Goal: Task Accomplishment & Management: Use online tool/utility

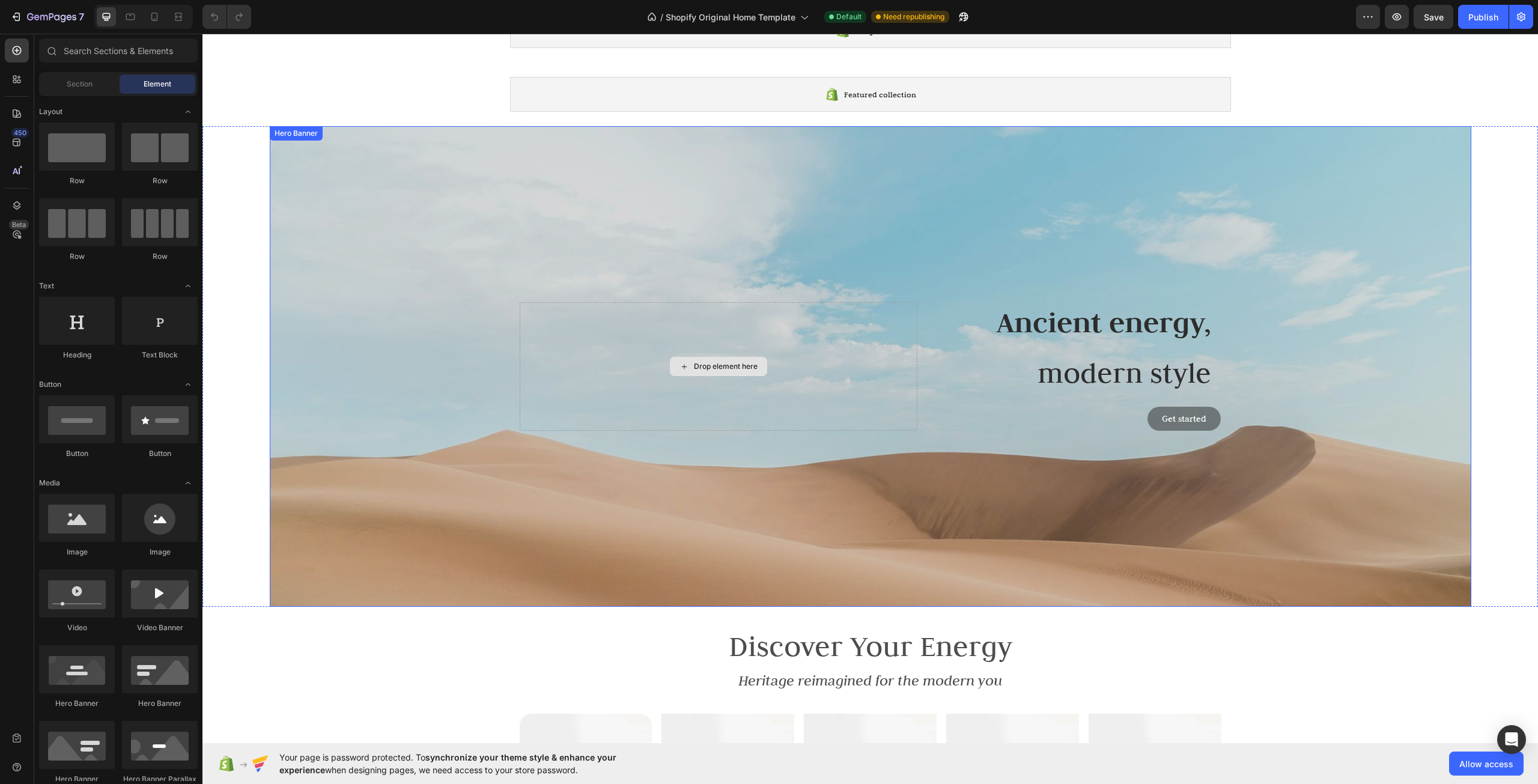
scroll to position [60, 0]
click at [155, 18] on icon at bounding box center [155, 17] width 12 height 12
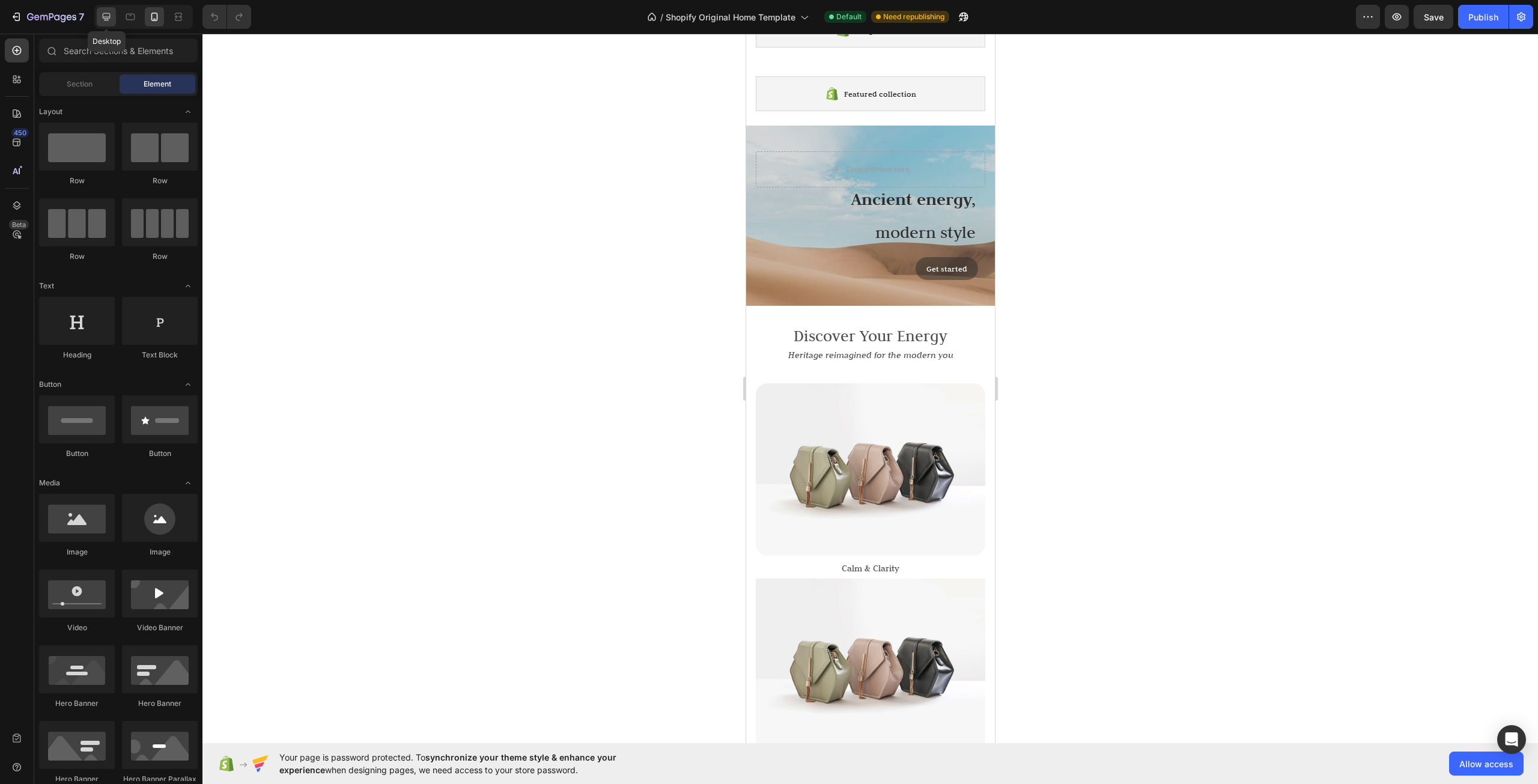
click at [102, 18] on icon at bounding box center [107, 17] width 12 height 12
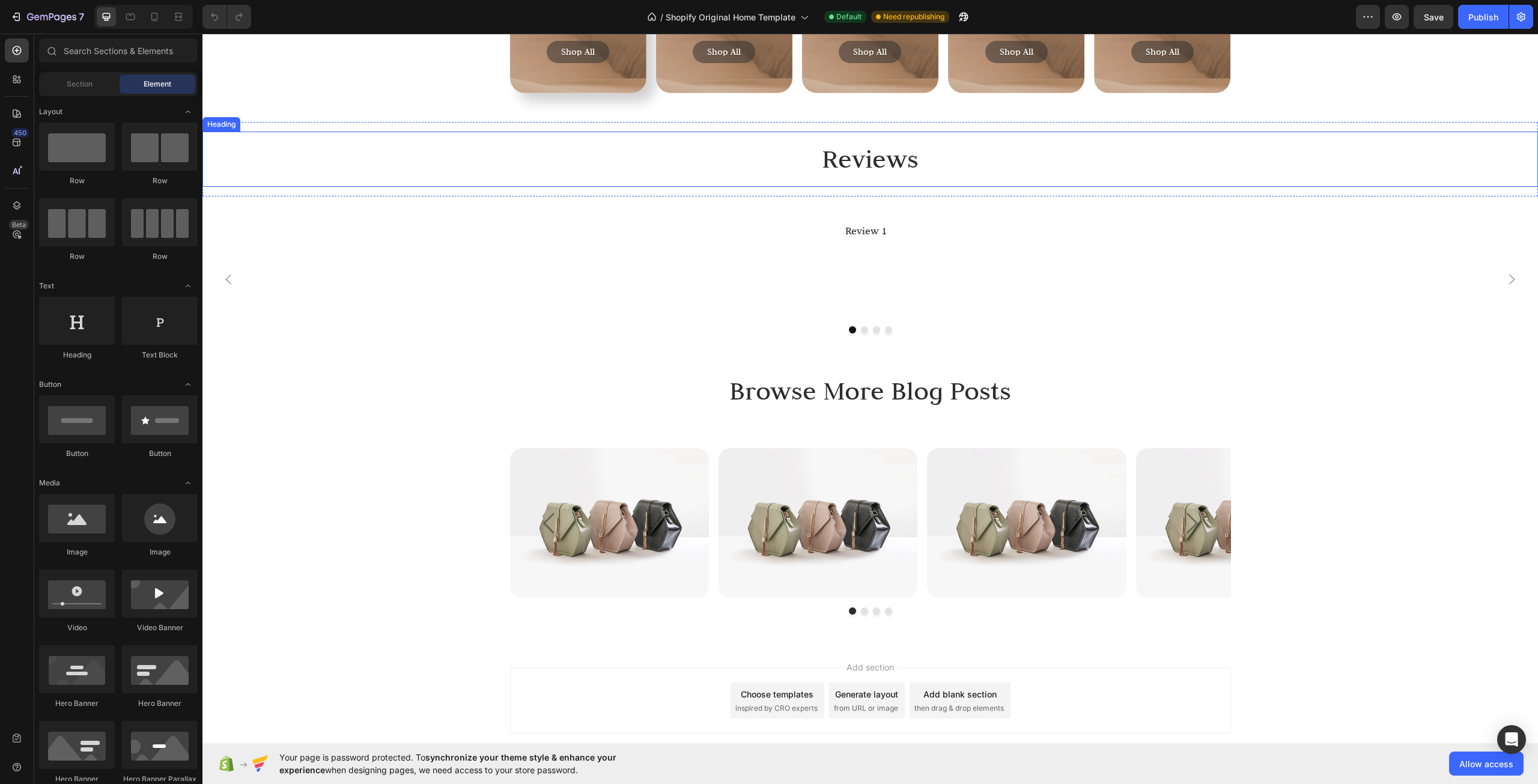
scroll to position [4144, 0]
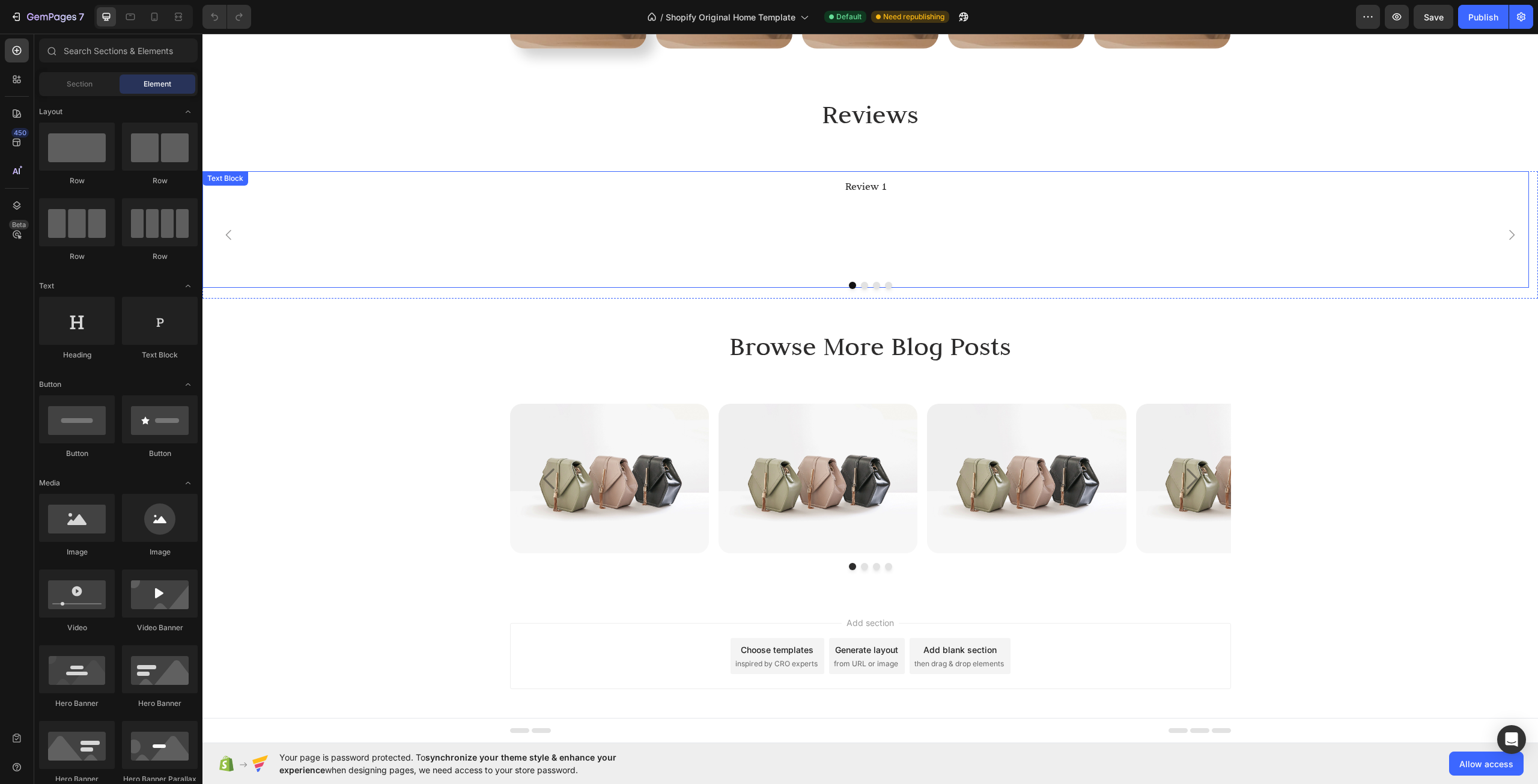
click at [788, 216] on p at bounding box center [866, 219] width 1308 height 11
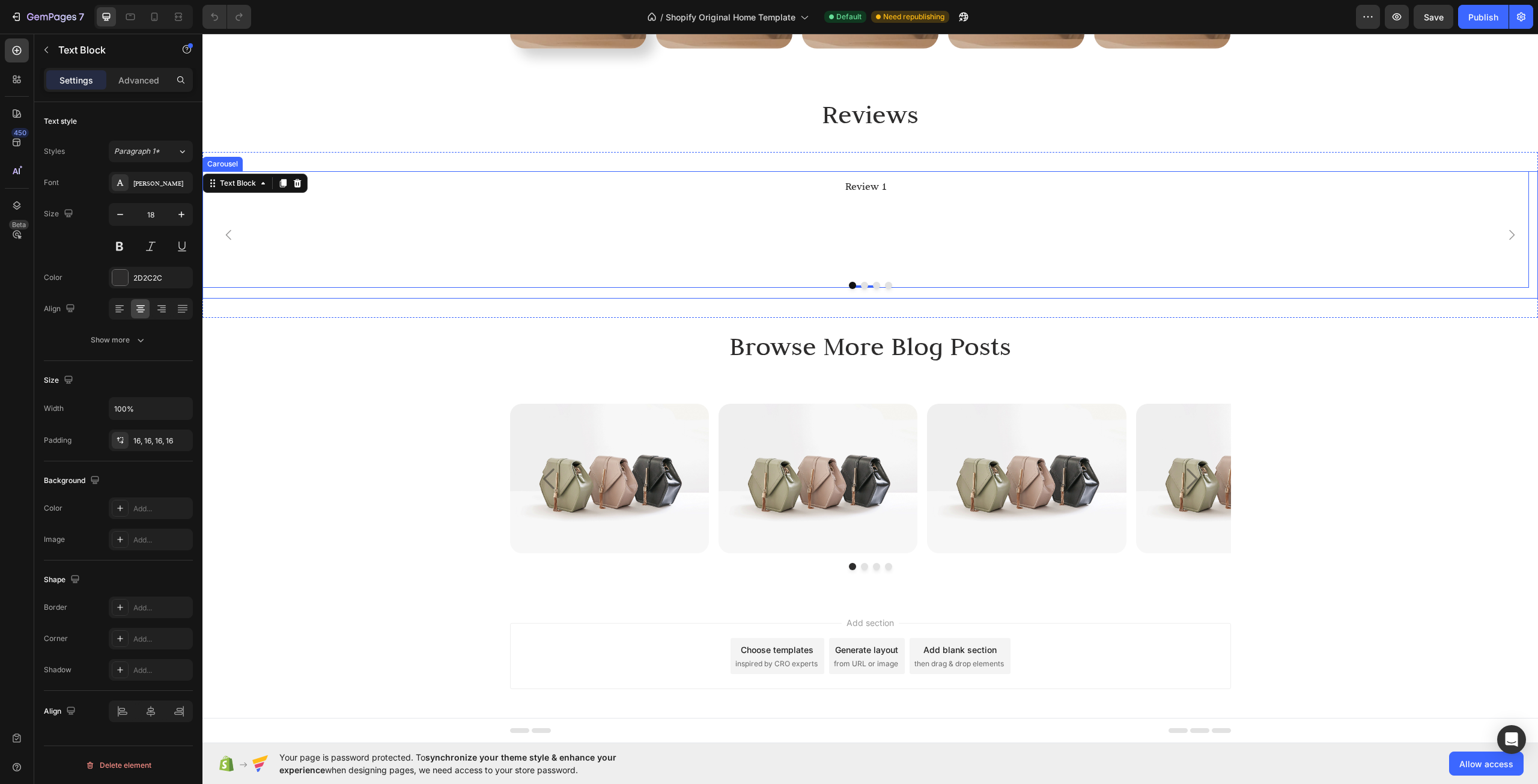
click at [1509, 232] on icon "Carousel Next Arrow" at bounding box center [1512, 234] width 14 height 14
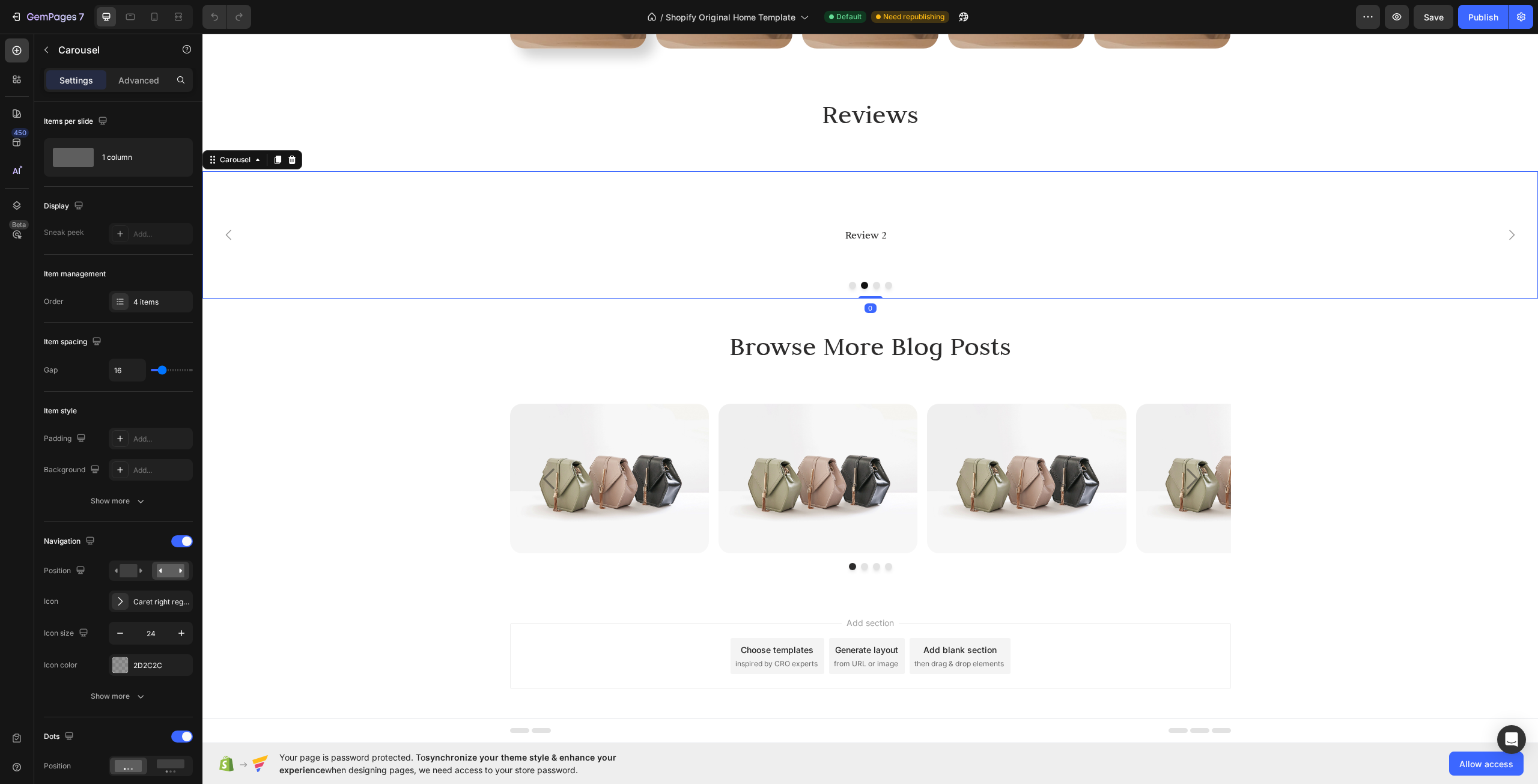
click at [231, 226] on button "Carousel Back Arrow" at bounding box center [229, 235] width 34 height 34
click at [861, 285] on button "Dot" at bounding box center [865, 285] width 7 height 7
click at [877, 284] on div at bounding box center [871, 285] width 1336 height 7
click at [873, 288] on button "Dot" at bounding box center [877, 285] width 7 height 7
click at [885, 286] on button "Dot" at bounding box center [888, 285] width 7 height 7
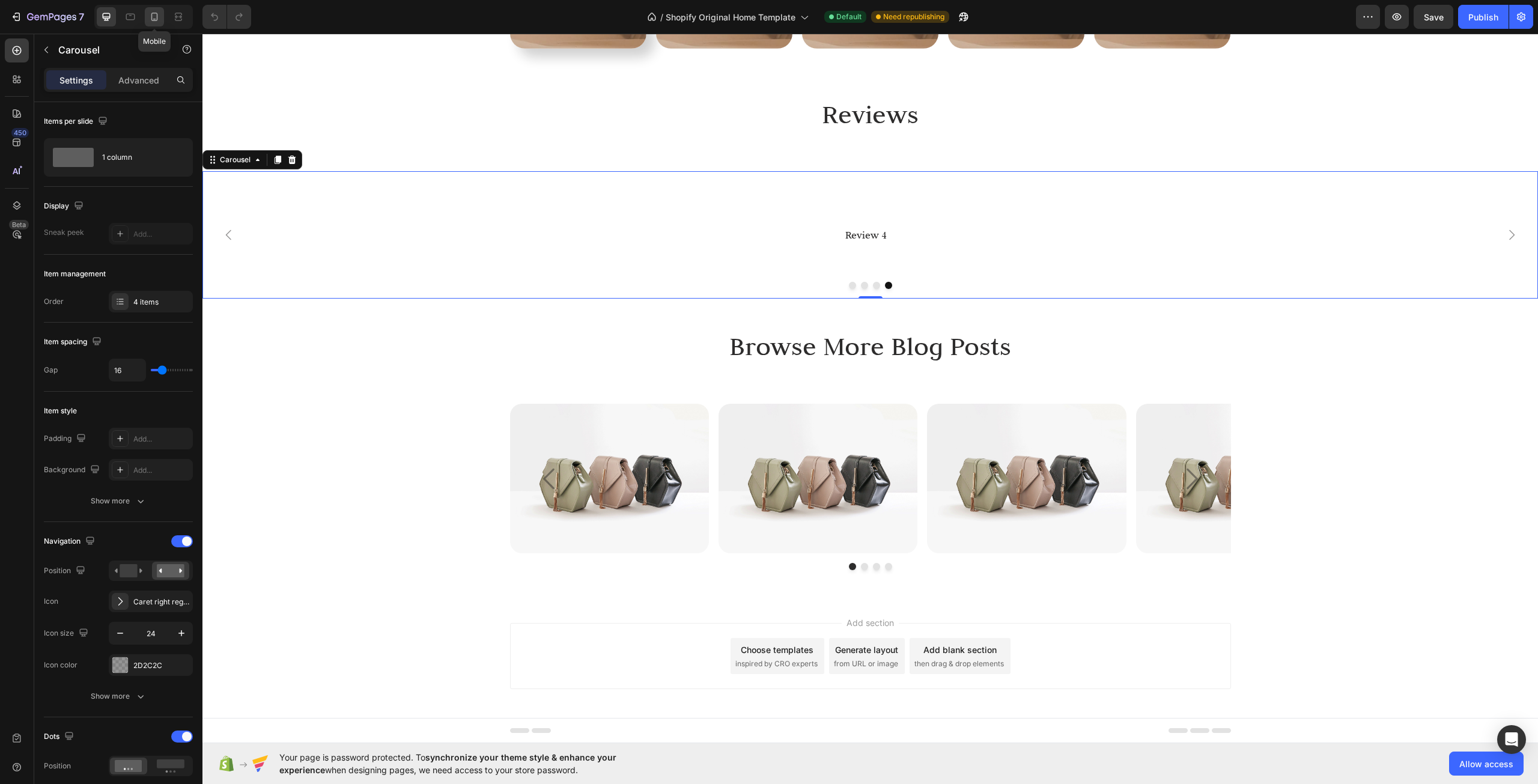
click at [161, 24] on div at bounding box center [154, 17] width 19 height 19
type input "35"
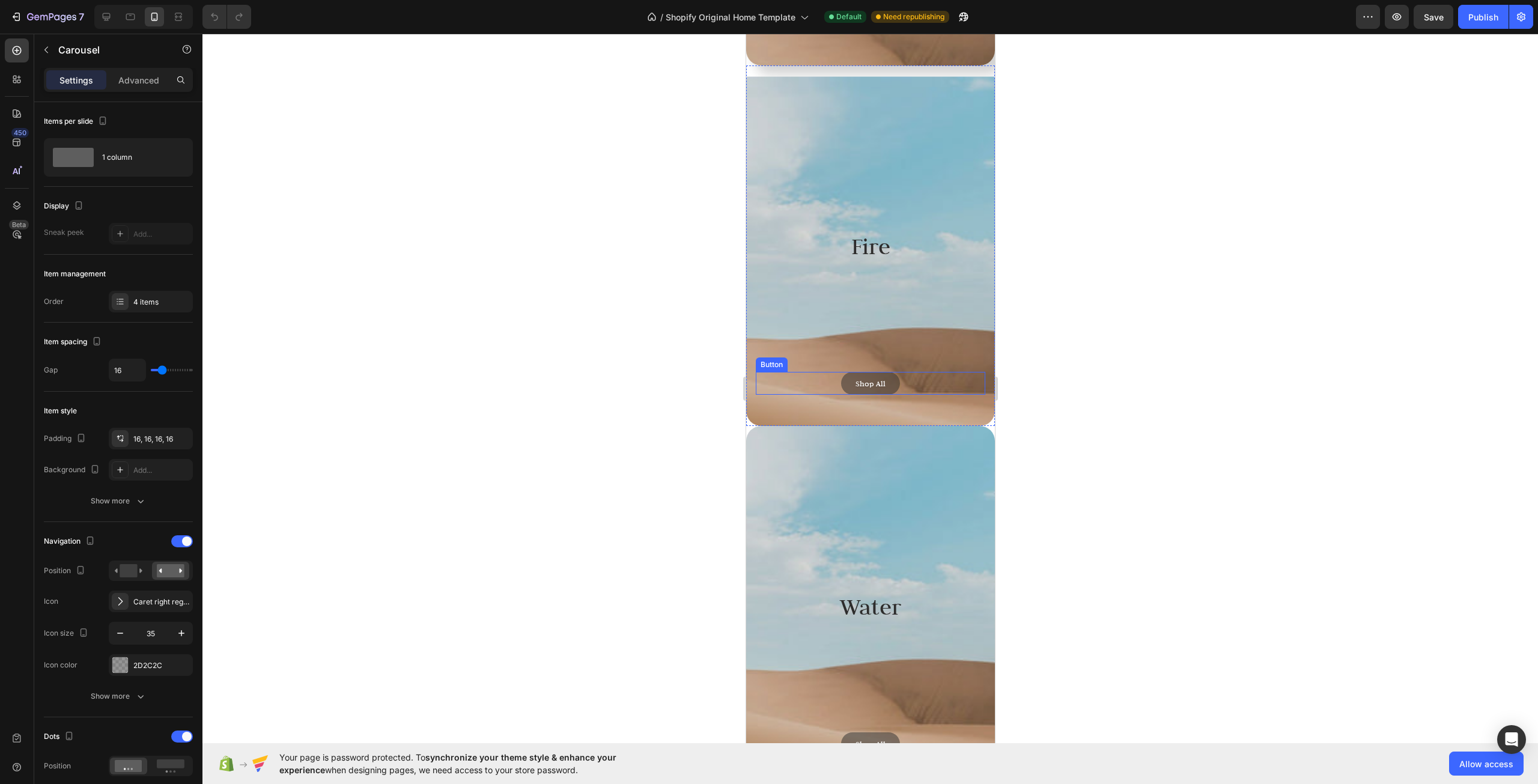
scroll to position [5098, 0]
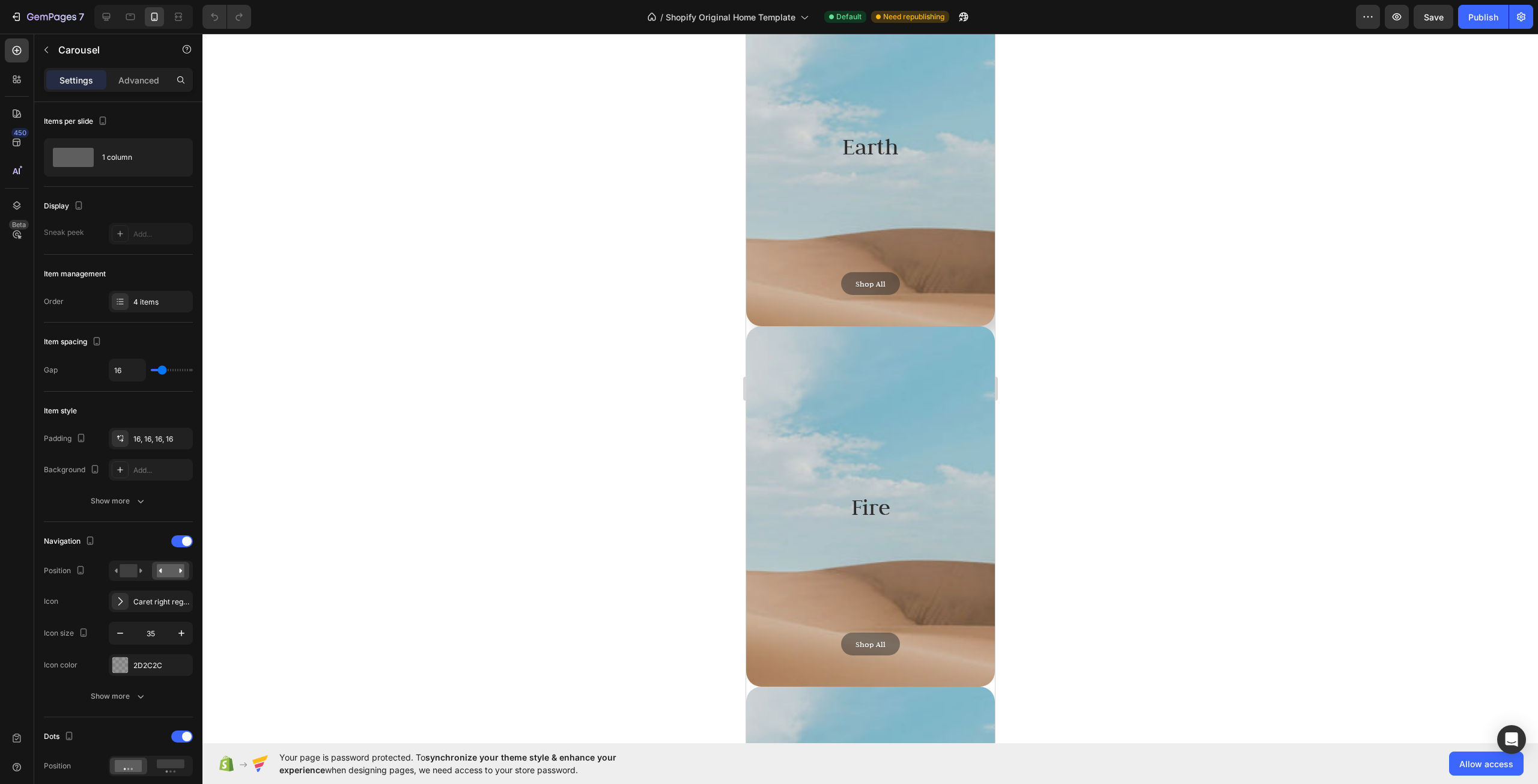
click at [926, 224] on div "Background Image" at bounding box center [870, 247] width 249 height 541
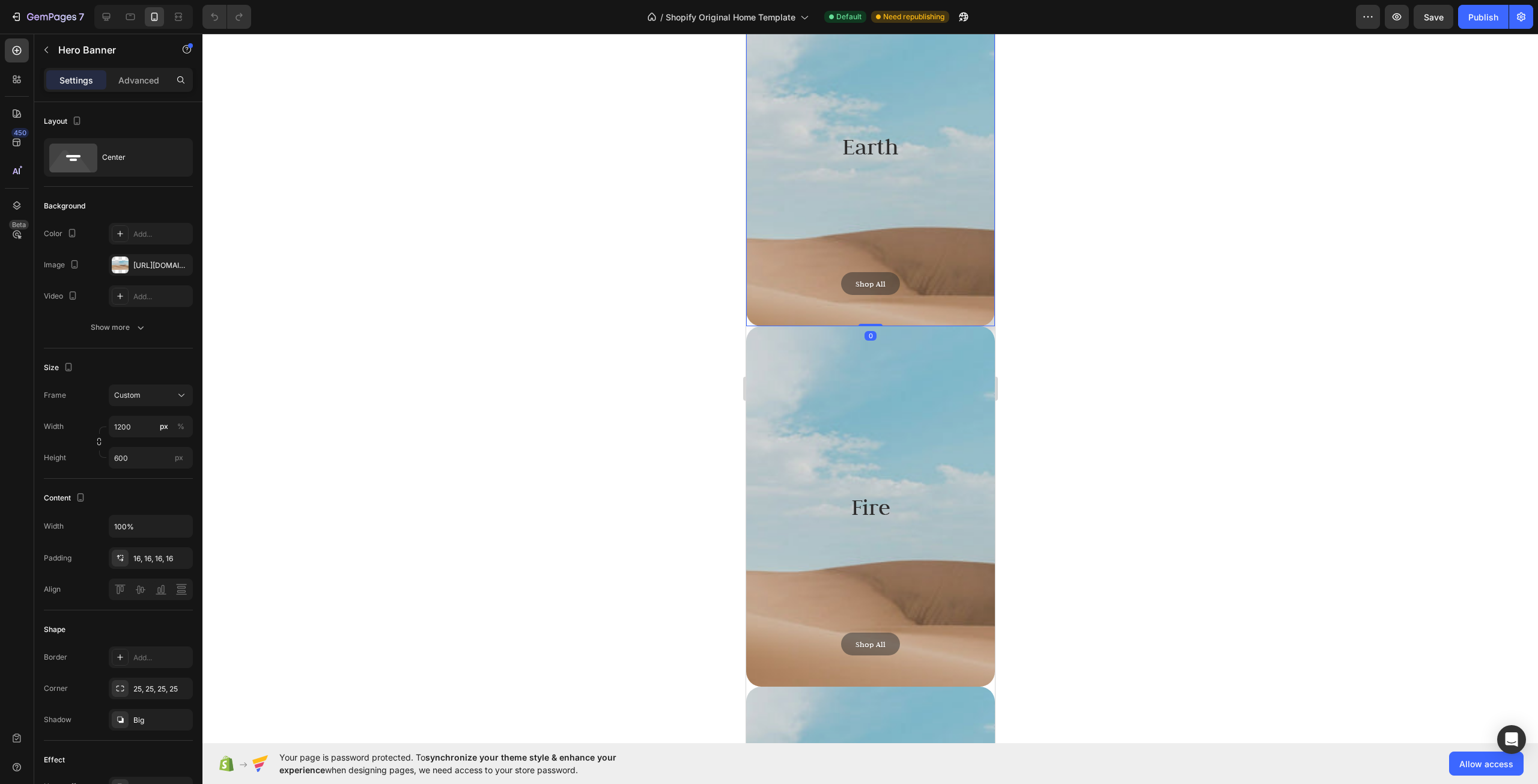
drag, startPoint x: 865, startPoint y: 324, endPoint x: 869, endPoint y: 302, distance: 22.4
click at [869, 302] on div "Earth Heading Shop All Button Hero Banner 0" at bounding box center [870, 146] width 249 height 361
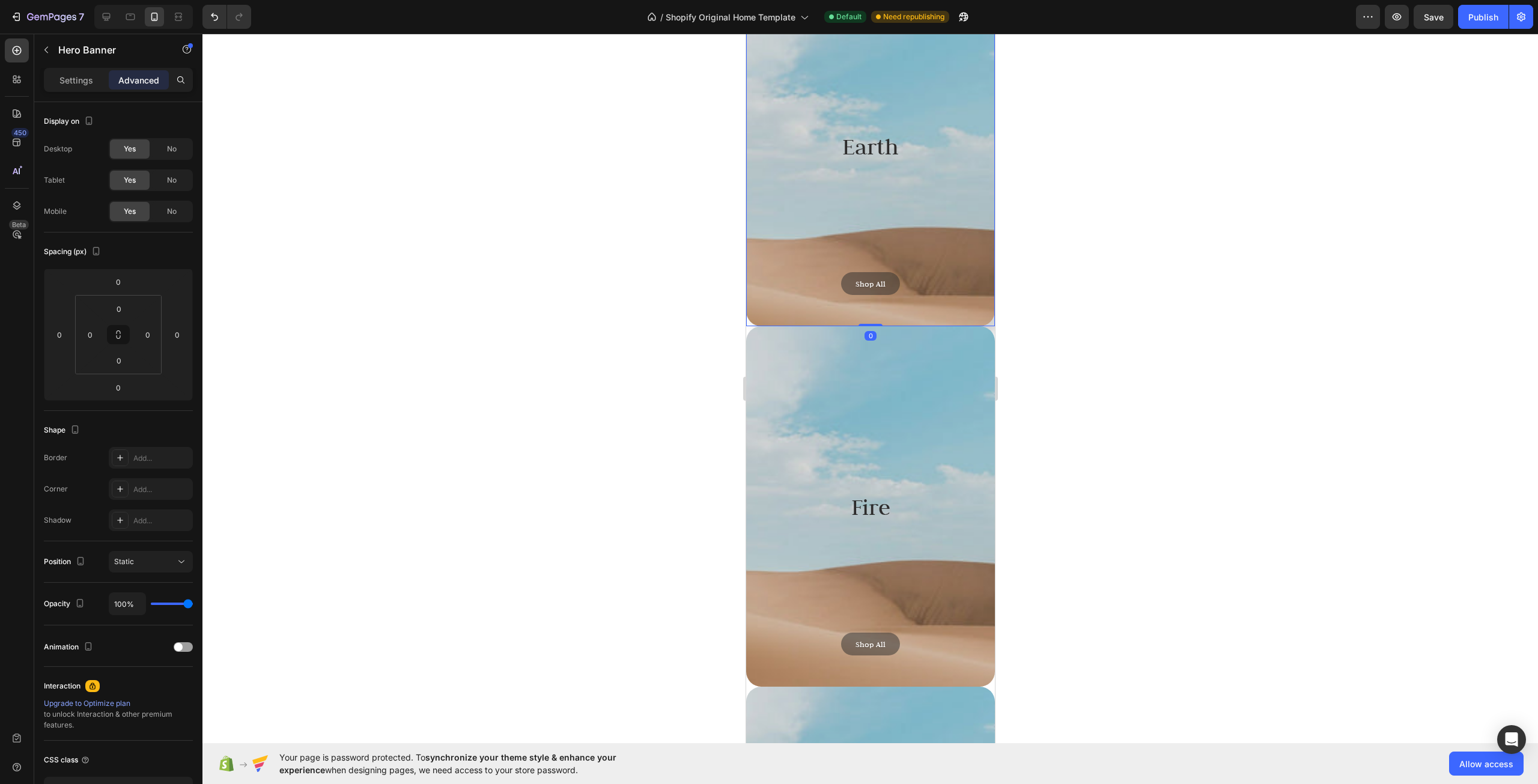
drag, startPoint x: 869, startPoint y: 325, endPoint x: 873, endPoint y: 305, distance: 20.4
click at [874, 303] on div "Earth Heading Shop All Button Hero Banner 0" at bounding box center [870, 146] width 249 height 361
click at [867, 323] on div "Background Image" at bounding box center [870, 247] width 261 height 568
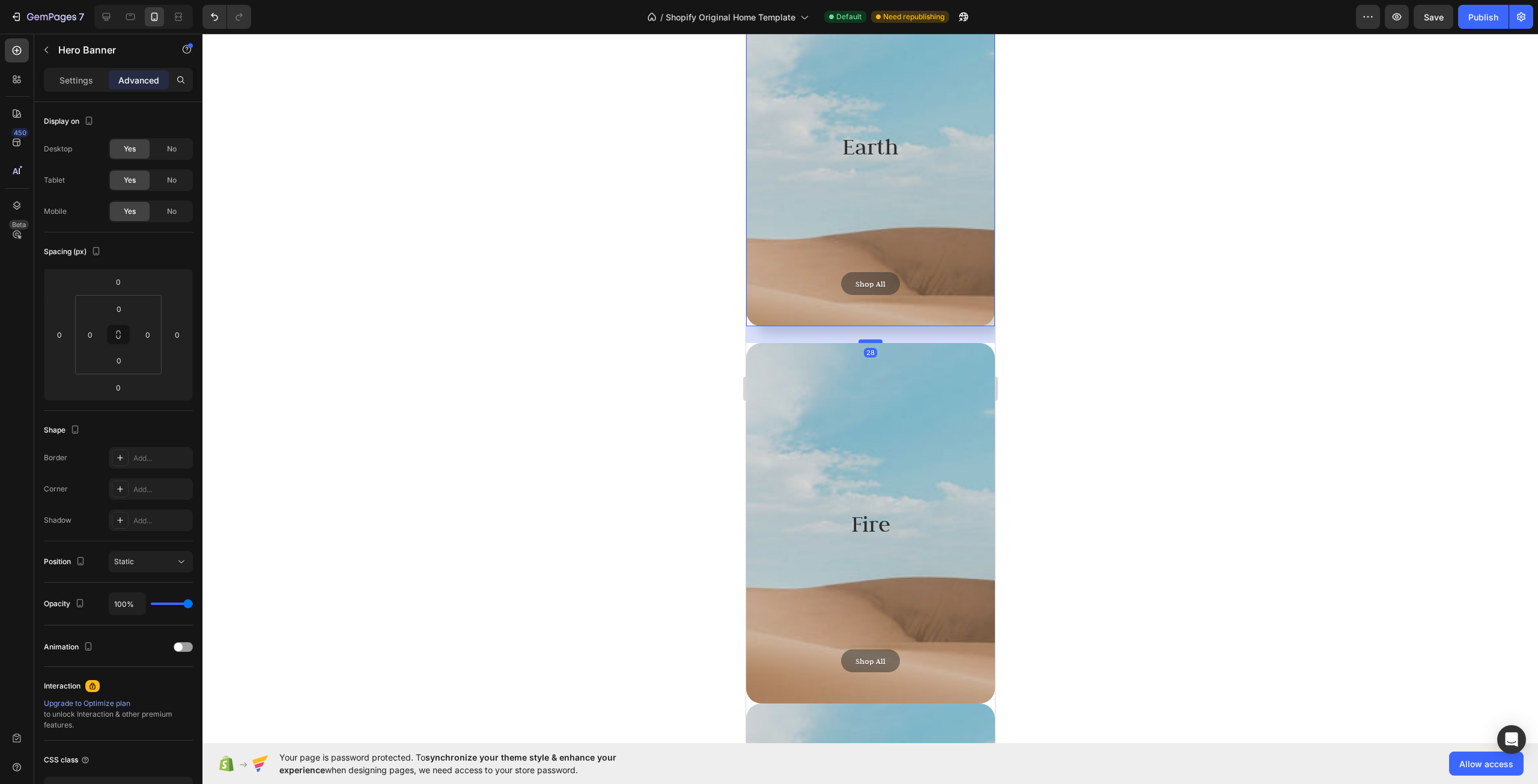
drag, startPoint x: 868, startPoint y: 325, endPoint x: 868, endPoint y: 342, distance: 17.0
click at [868, 342] on div at bounding box center [870, 341] width 24 height 3
type input "28"
click at [982, 367] on div "Background Image" at bounding box center [870, 596] width 261 height 568
click at [1067, 224] on div at bounding box center [871, 409] width 1336 height 750
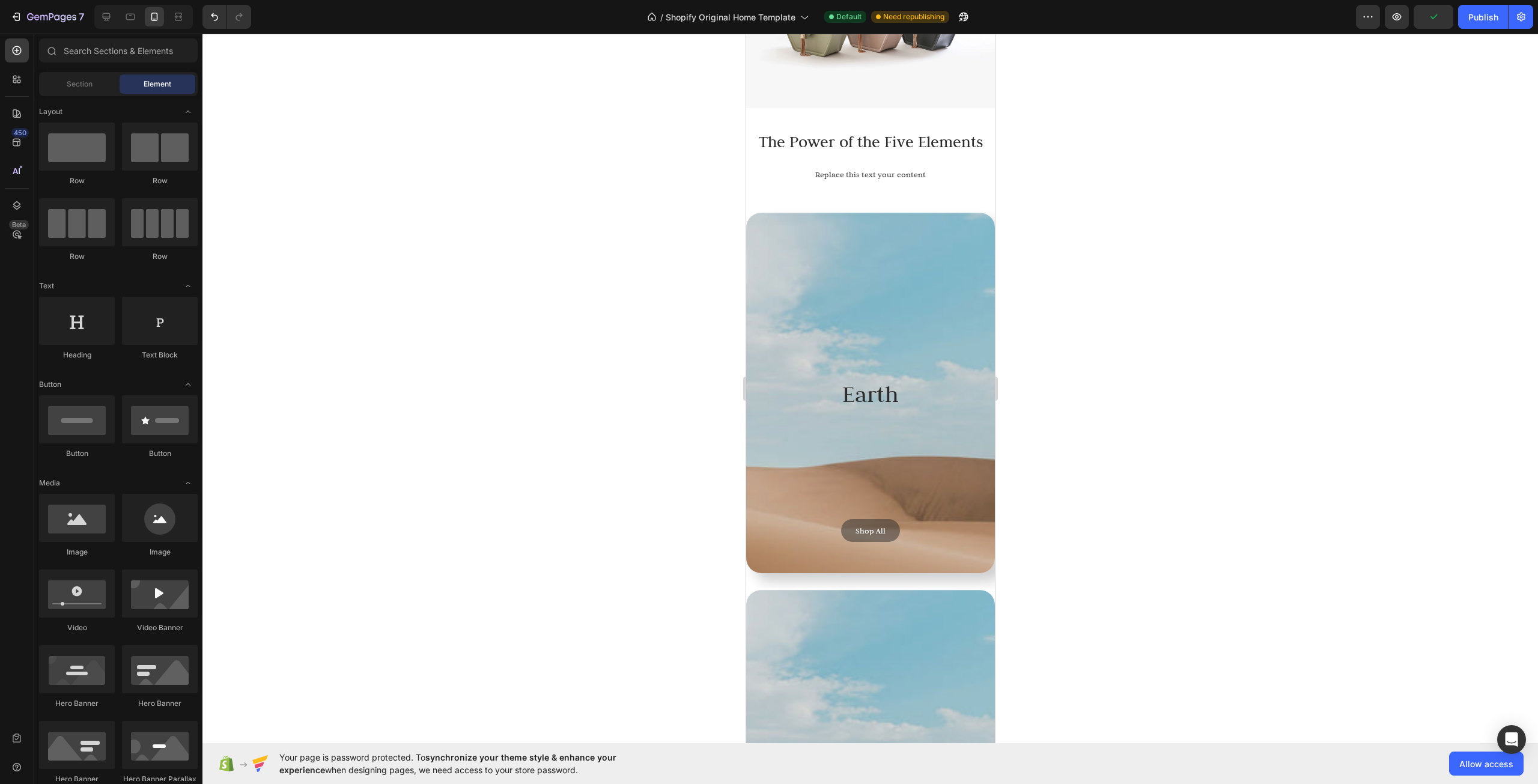
scroll to position [4798, 0]
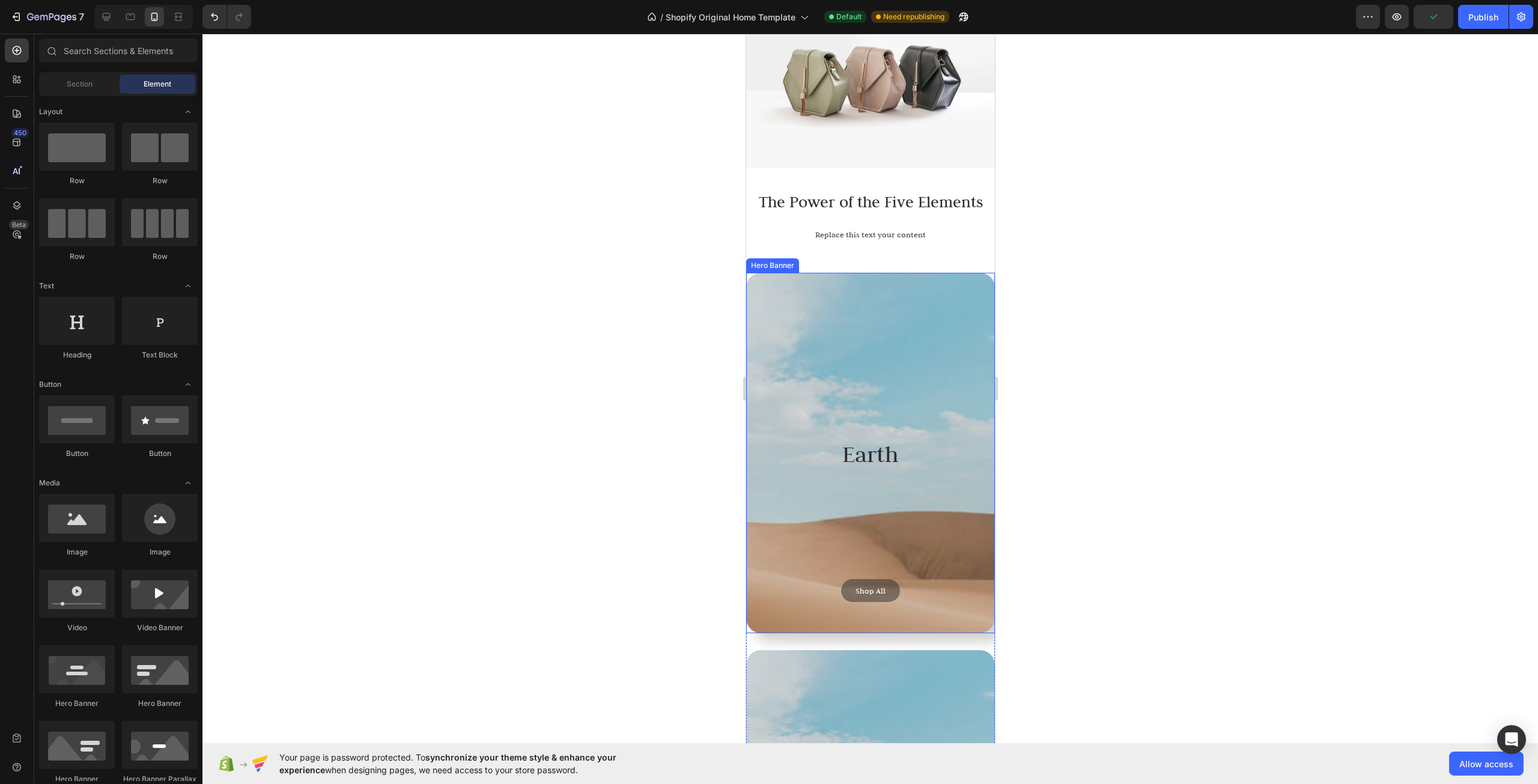
click at [983, 310] on div "Background Image" at bounding box center [870, 531] width 261 height 568
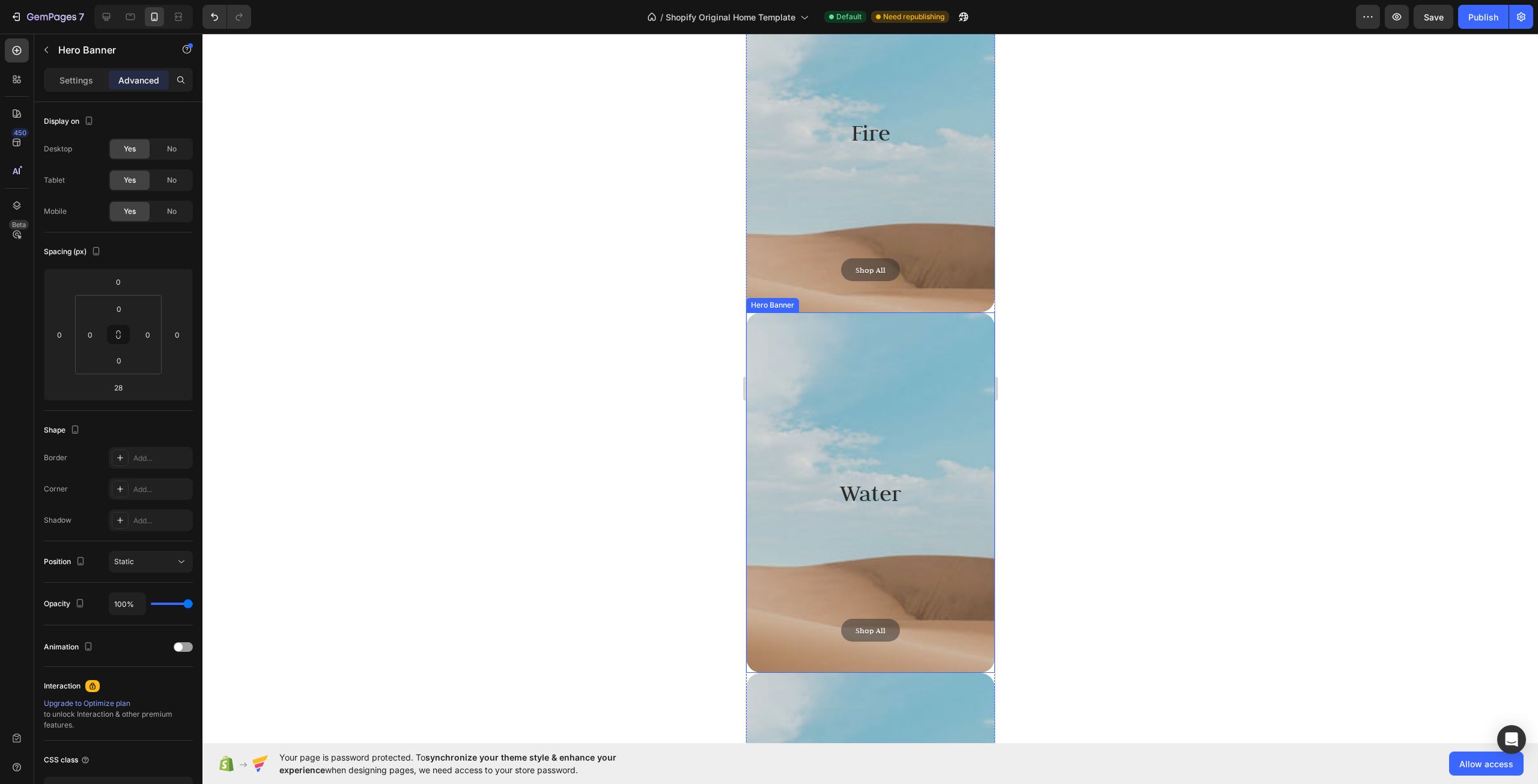
scroll to position [5098, 0]
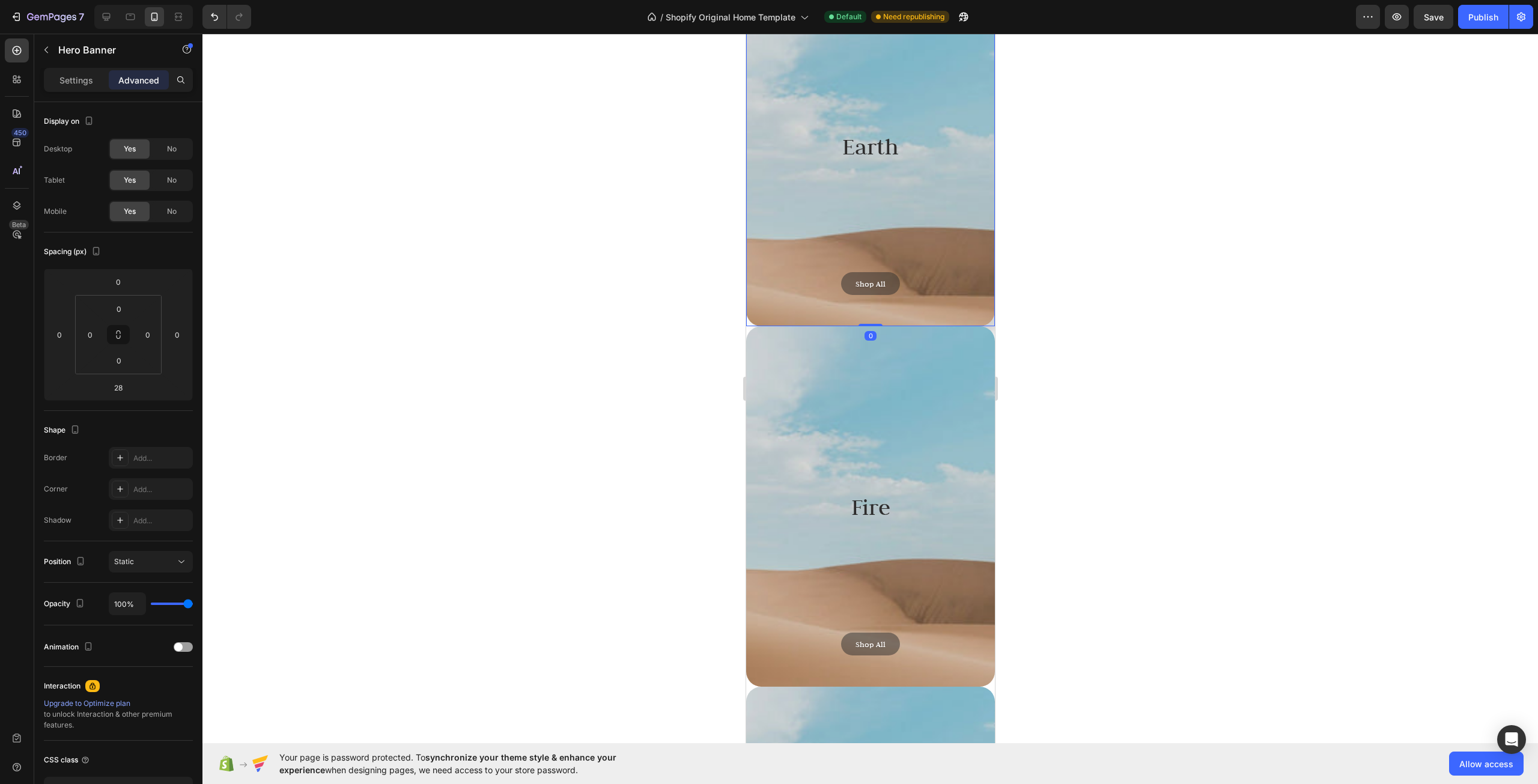
drag, startPoint x: 872, startPoint y: 340, endPoint x: 875, endPoint y: 321, distance: 19.2
click at [875, 321] on div "Earth Heading Shop All Button Hero Banner 0" at bounding box center [870, 146] width 249 height 361
type input "0"
click at [1125, 269] on div at bounding box center [871, 409] width 1336 height 750
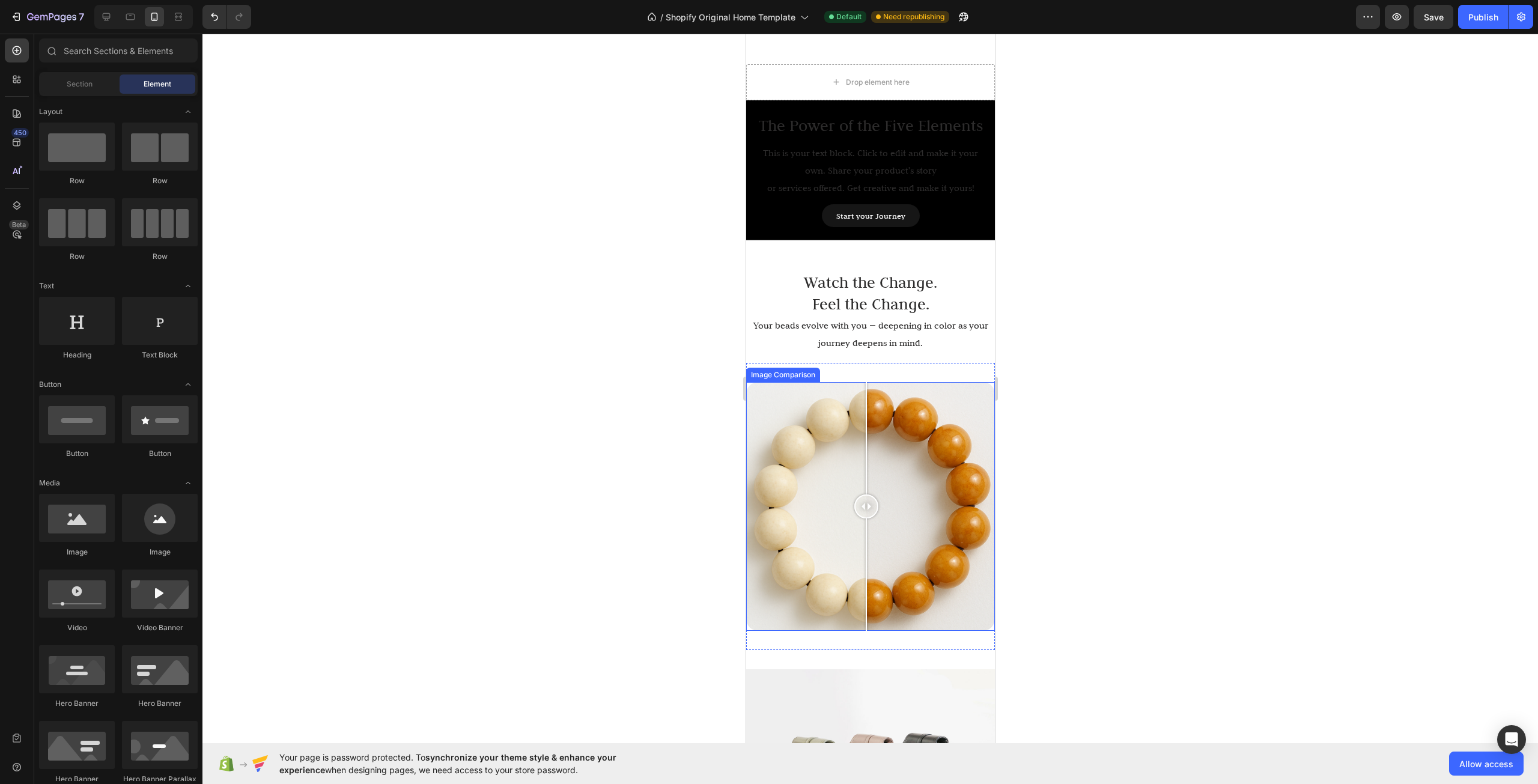
scroll to position [1254, 0]
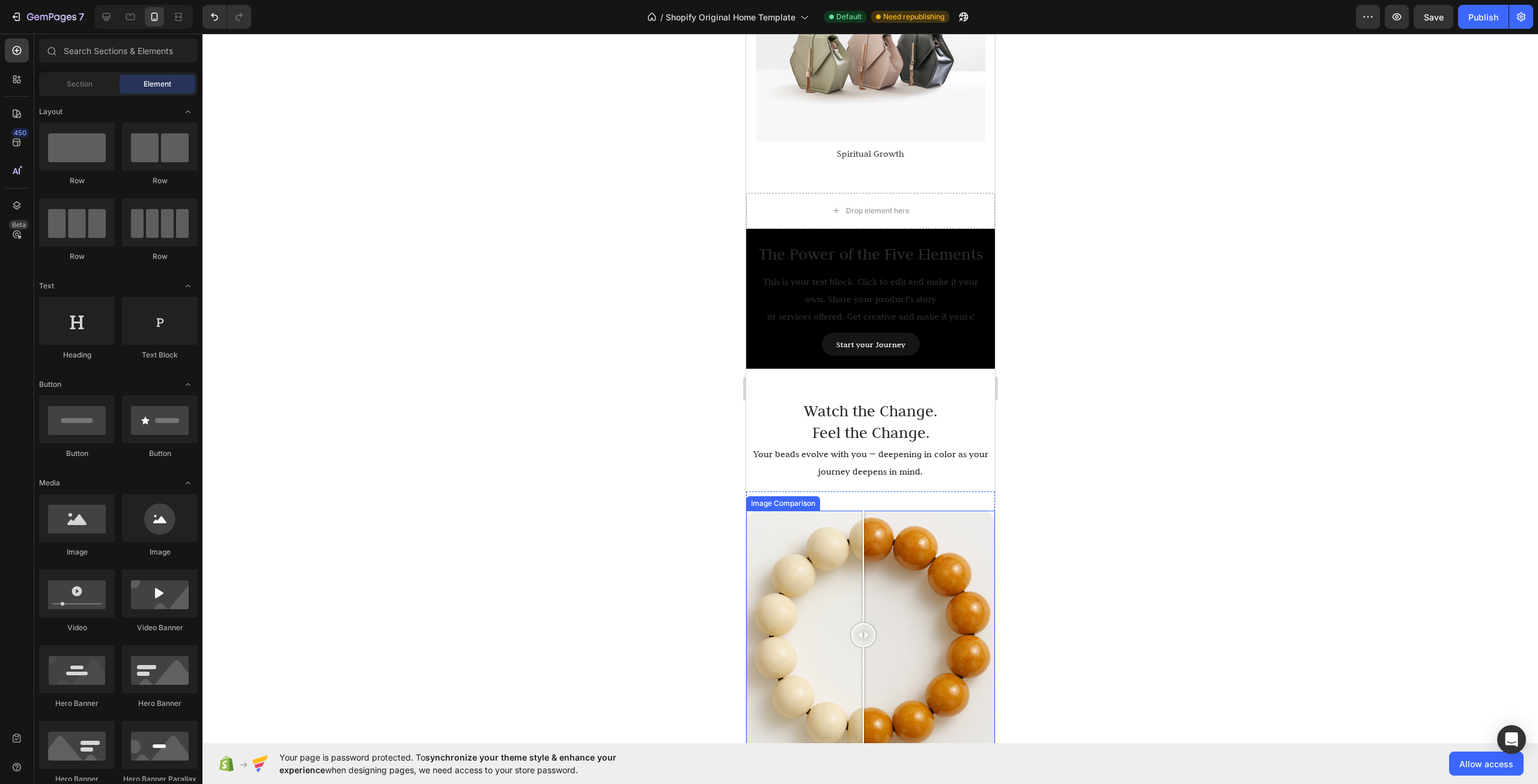
drag, startPoint x: 871, startPoint y: 595, endPoint x: 862, endPoint y: 586, distance: 12.7
click at [862, 623] on div at bounding box center [863, 635] width 24 height 24
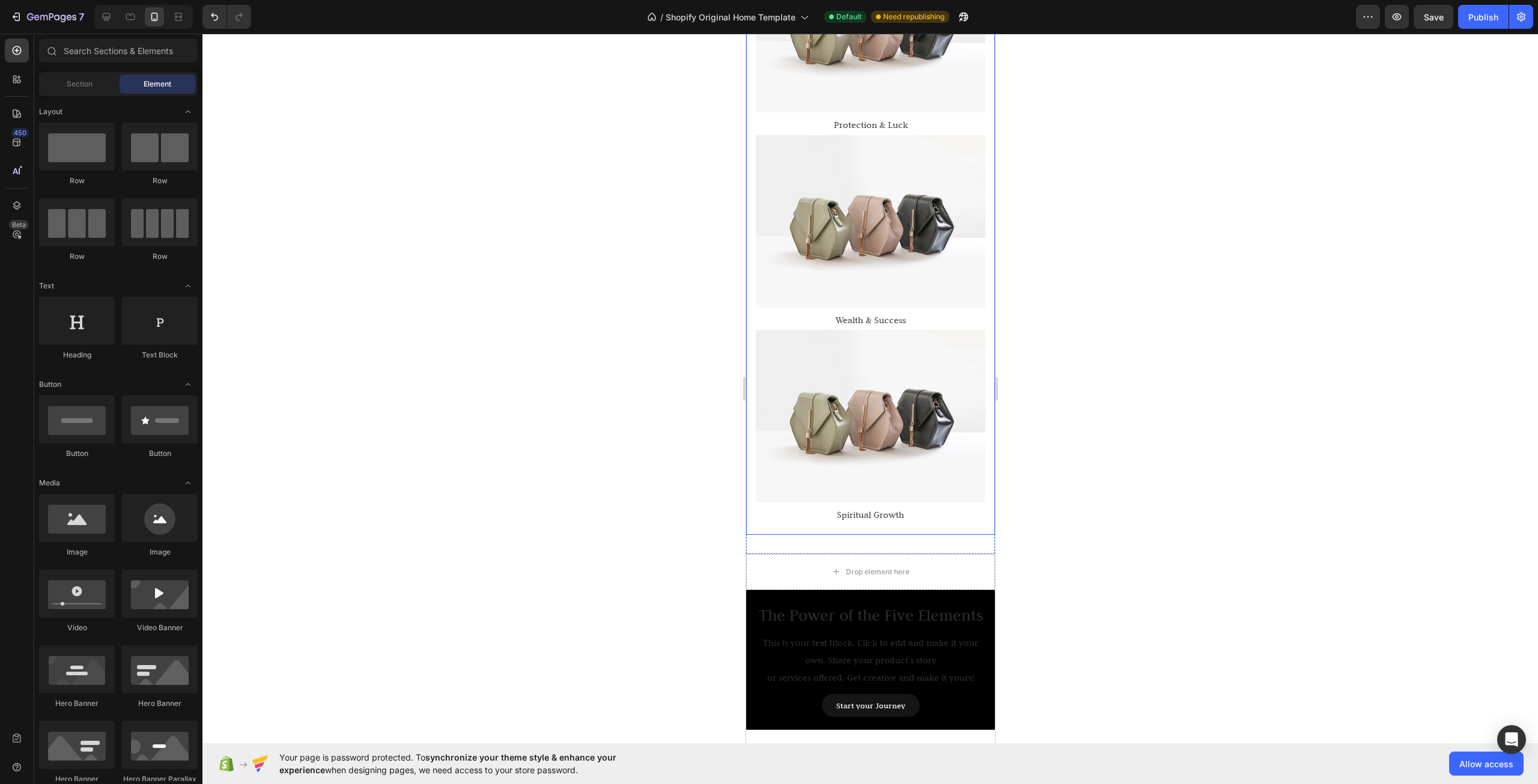
scroll to position [953, 0]
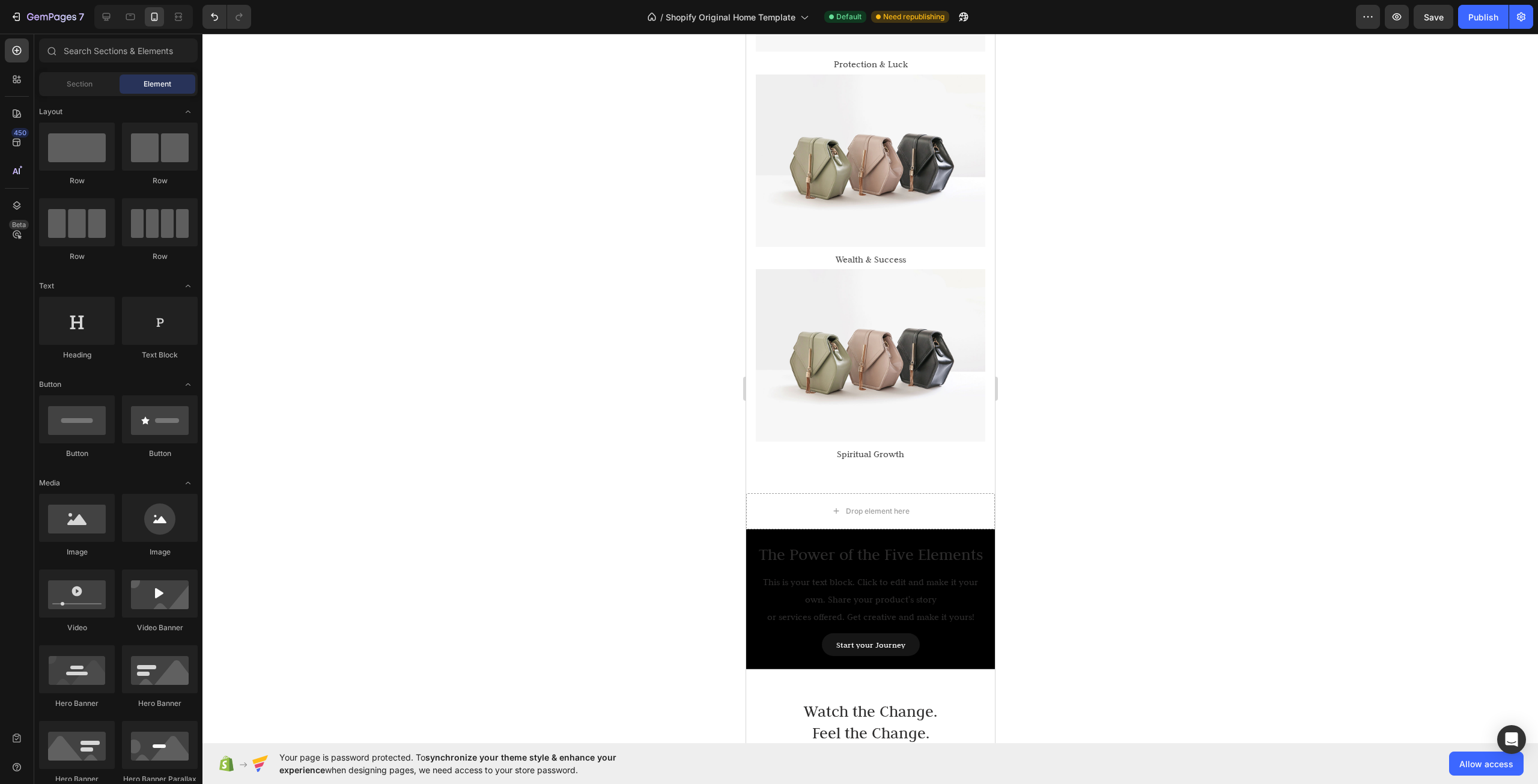
click at [1061, 529] on div at bounding box center [871, 409] width 1336 height 750
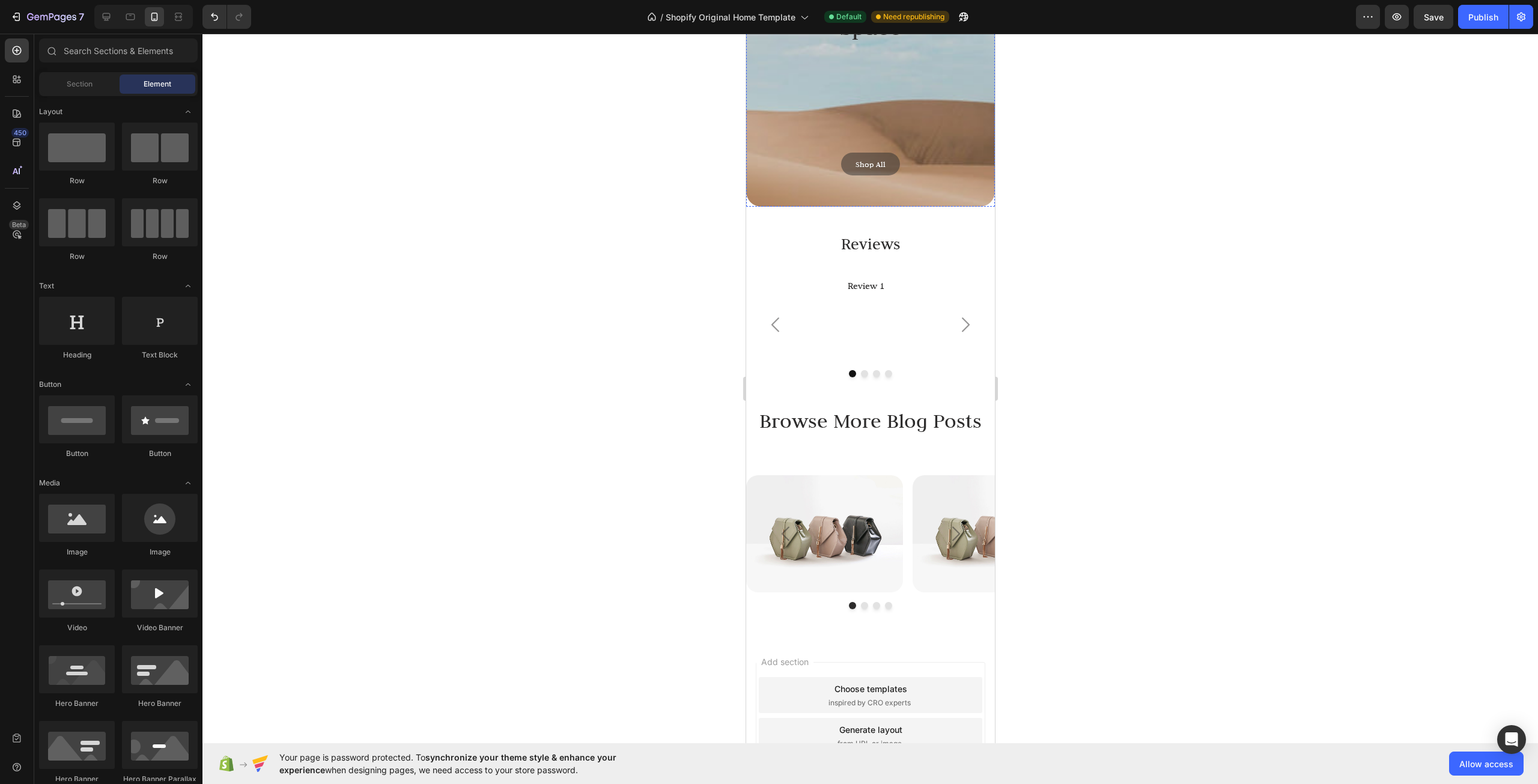
scroll to position [6660, 0]
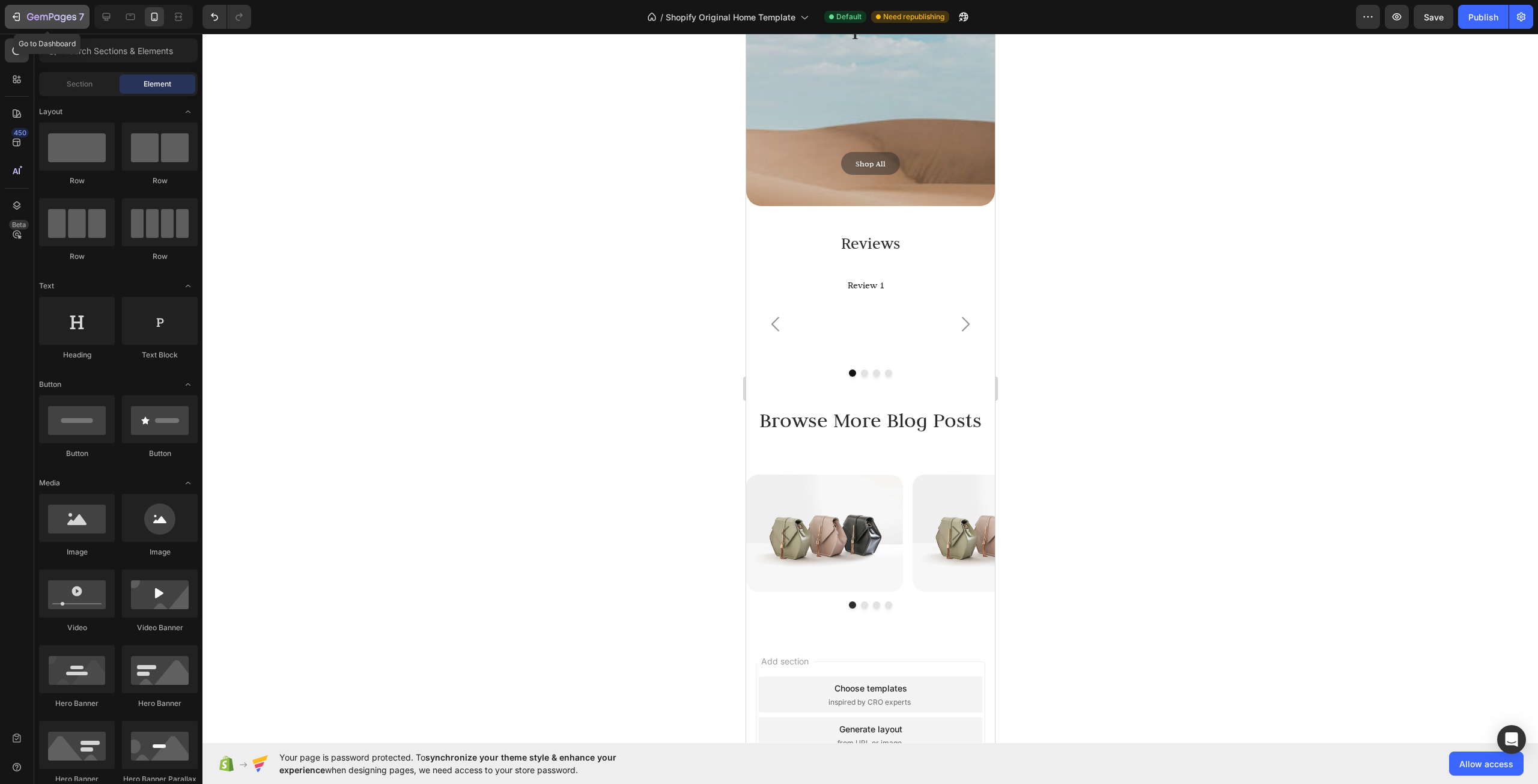
click at [42, 6] on button "7" at bounding box center [47, 17] width 84 height 24
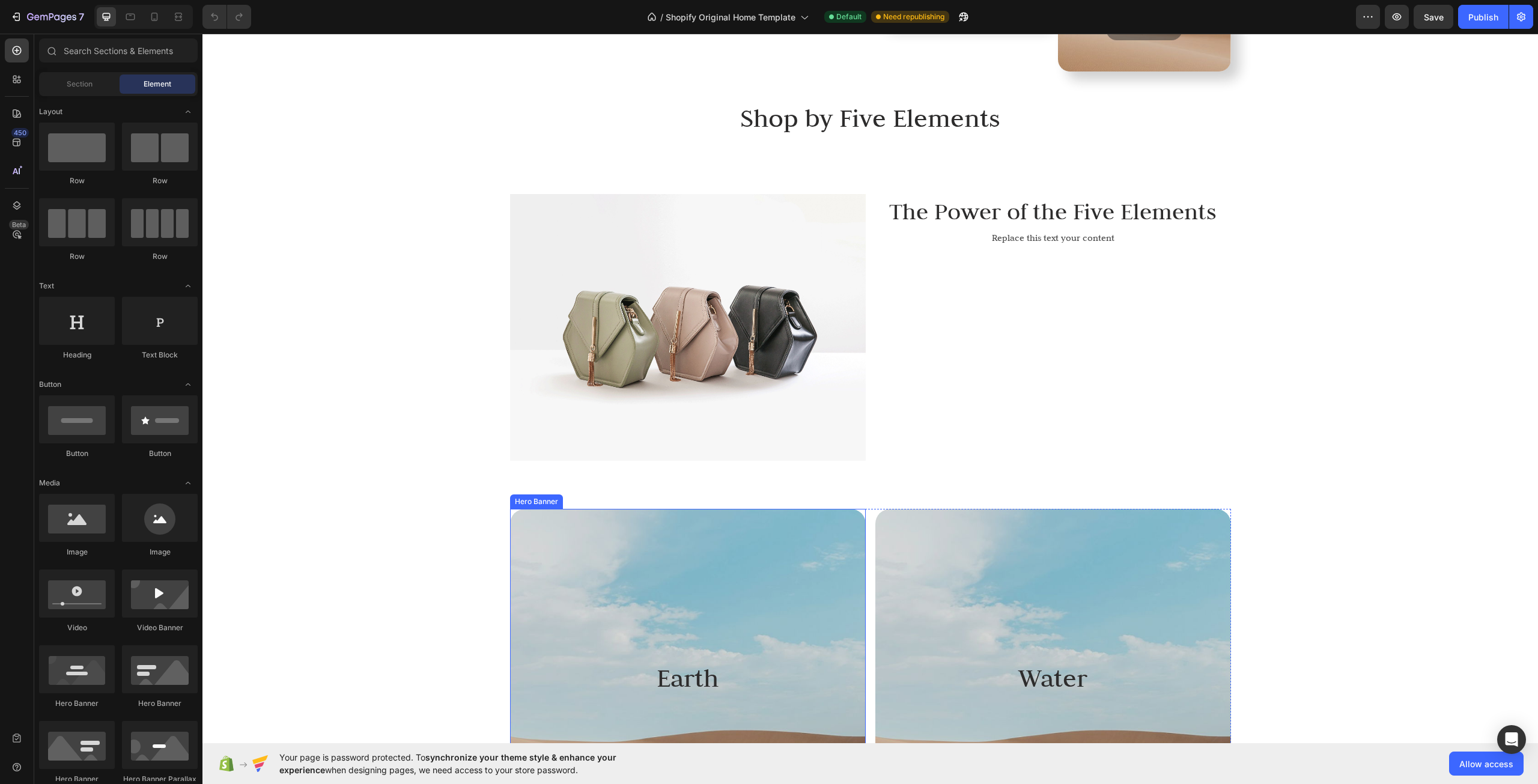
scroll to position [3605, 0]
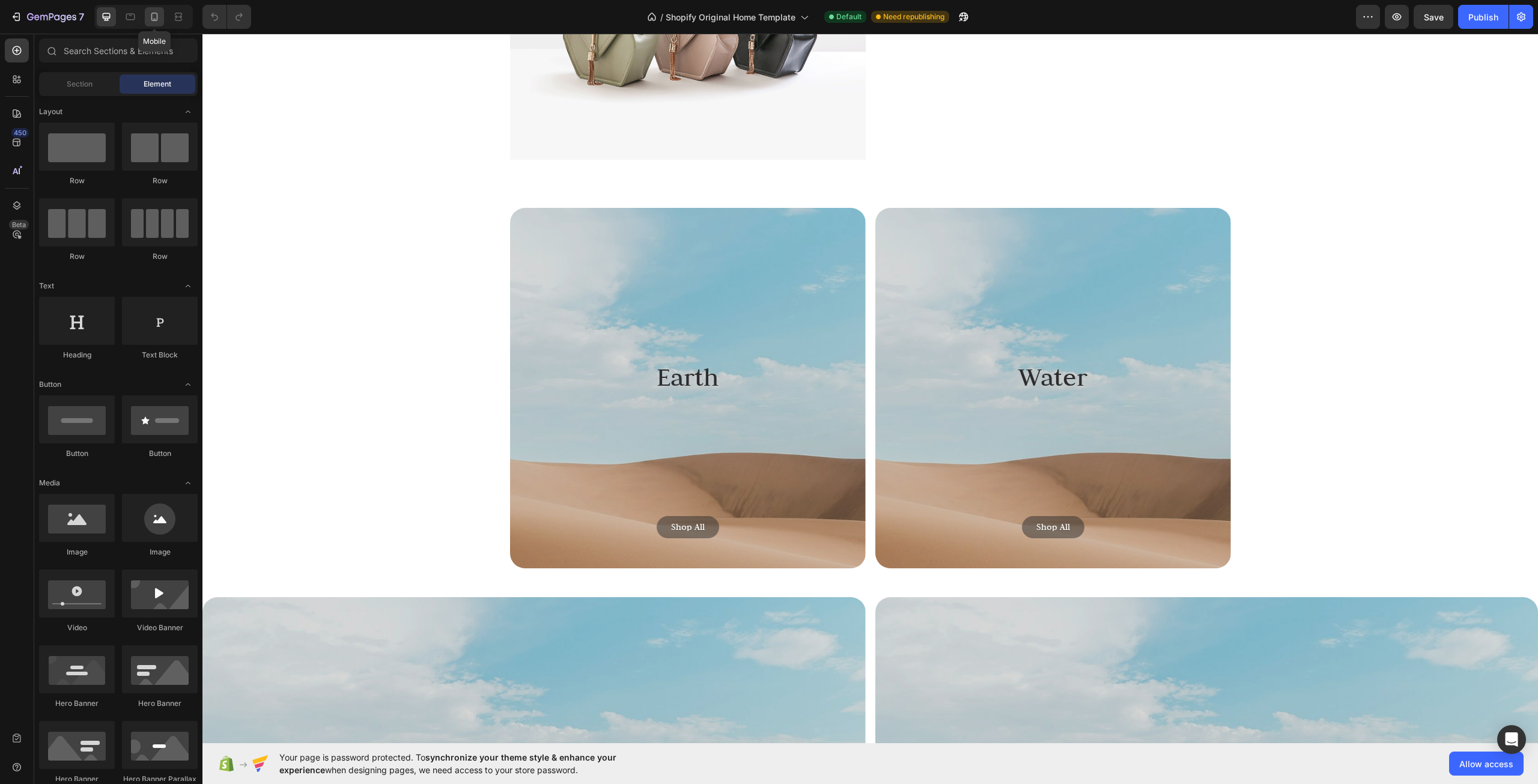
click at [155, 16] on icon at bounding box center [155, 17] width 12 height 12
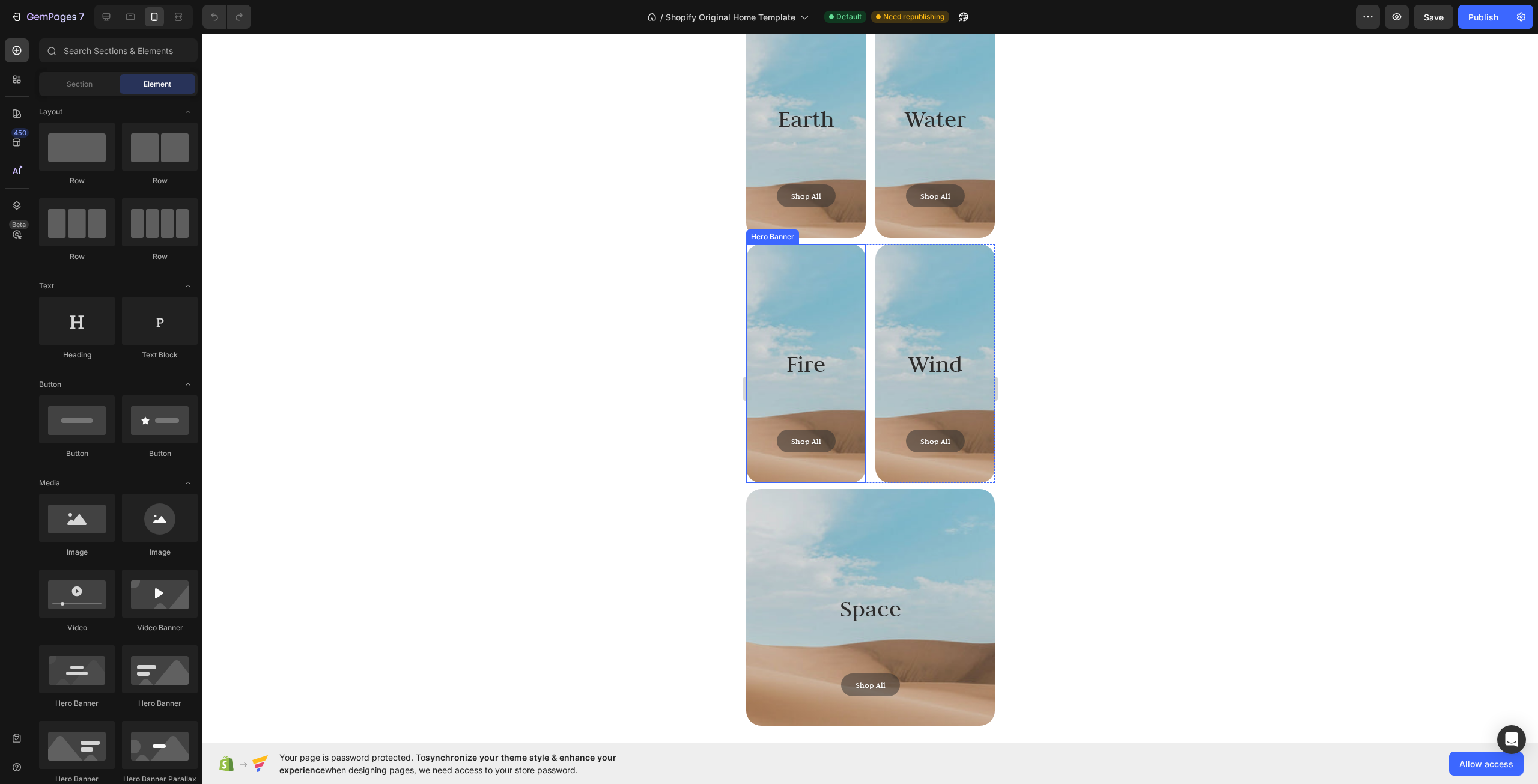
scroll to position [4302, 0]
